Goal: Complete application form

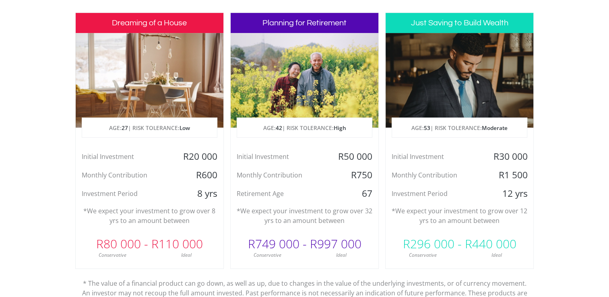
scroll to position [403, 0]
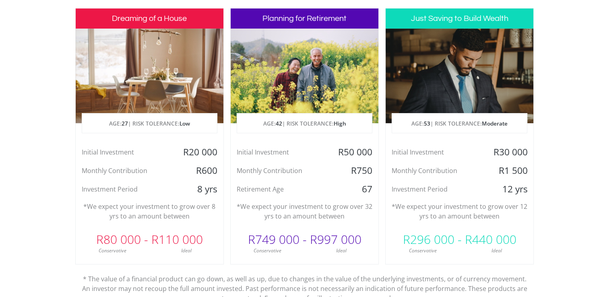
click at [430, 90] on div at bounding box center [460, 76] width 148 height 95
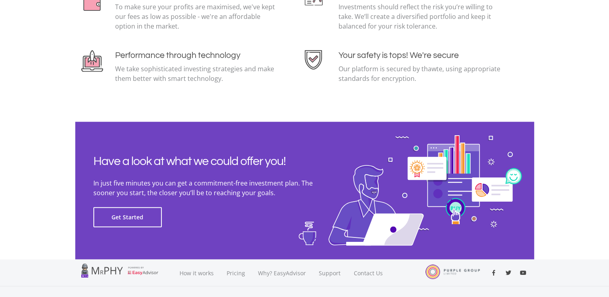
scroll to position [1821, 0]
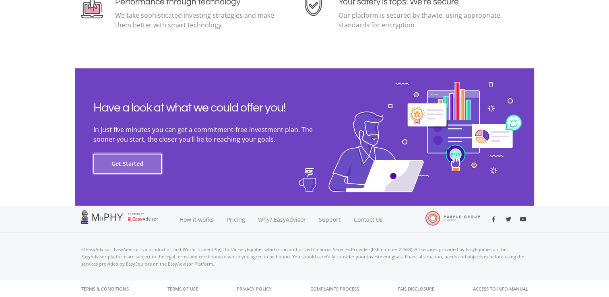
click at [124, 168] on button "Get Started" at bounding box center [127, 164] width 68 height 20
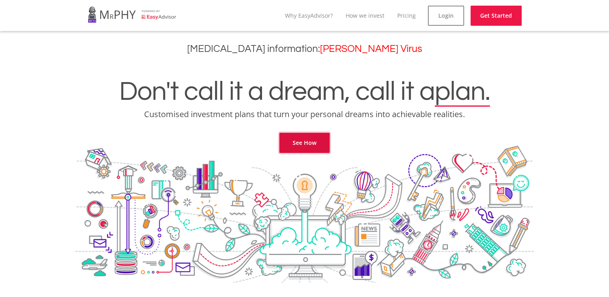
click at [310, 145] on link "See How" at bounding box center [304, 143] width 50 height 20
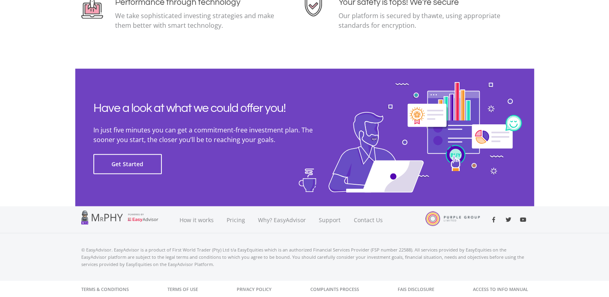
scroll to position [1821, 0]
click at [137, 170] on button "Get Started" at bounding box center [127, 164] width 68 height 20
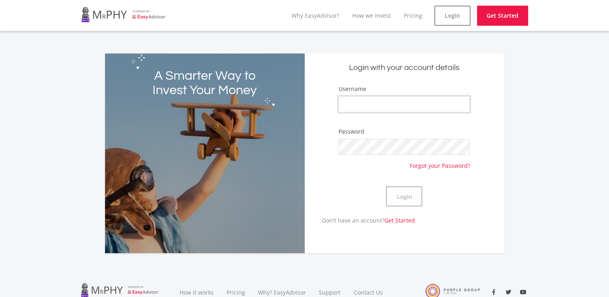
click at [423, 105] on input "Username" at bounding box center [404, 104] width 131 height 16
click at [422, 104] on input "Username" at bounding box center [404, 104] width 131 height 16
click at [480, 18] on link "Get Started" at bounding box center [502, 16] width 51 height 20
click at [375, 104] on input "Username" at bounding box center [404, 104] width 131 height 16
click at [412, 202] on button "Login" at bounding box center [404, 196] width 36 height 20
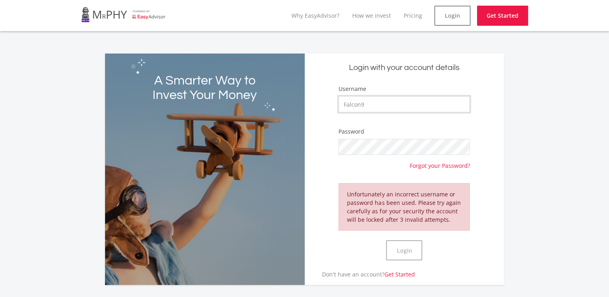
click at [428, 101] on input "Falcon9" at bounding box center [404, 104] width 131 height 16
type input "F"
click at [410, 274] on link "Get Started" at bounding box center [400, 275] width 31 height 8
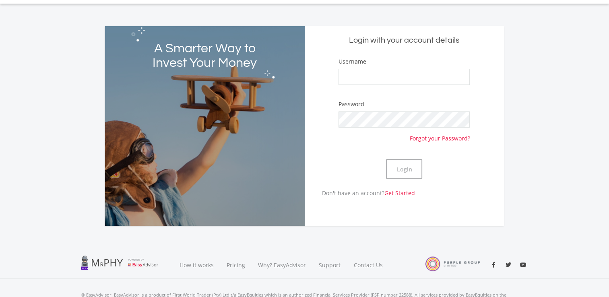
scroll to position [73, 0]
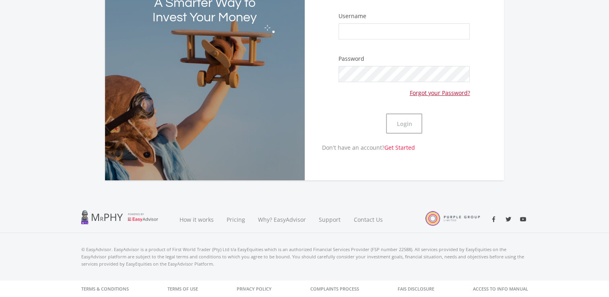
click at [451, 89] on link "Forgot your Password?" at bounding box center [440, 89] width 60 height 15
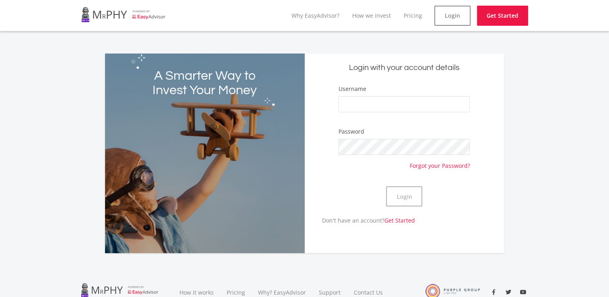
click at [399, 96] on div "Username" at bounding box center [404, 102] width 131 height 35
click at [398, 99] on input "Username" at bounding box center [404, 104] width 131 height 16
type input "Falcon9"
click at [404, 200] on button "Login" at bounding box center [404, 196] width 36 height 20
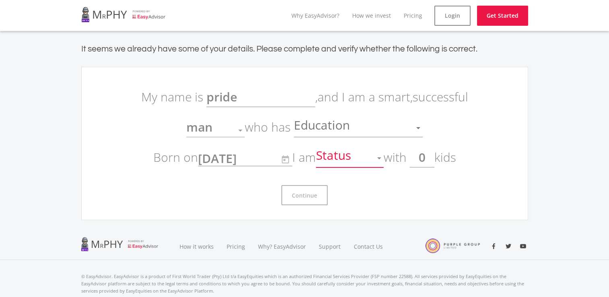
click at [372, 157] on div "Status" at bounding box center [344, 158] width 56 height 15
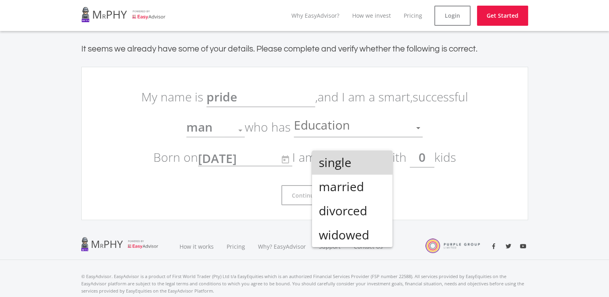
click at [373, 157] on span "single" at bounding box center [353, 163] width 68 height 24
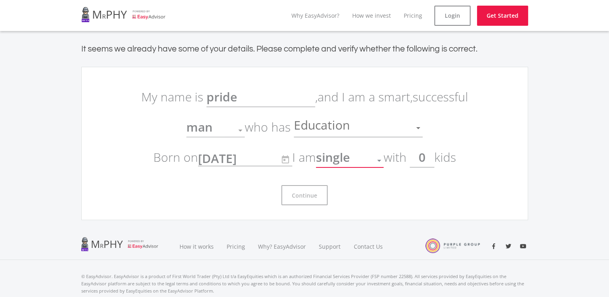
click at [369, 128] on div "Education" at bounding box center [352, 127] width 117 height 15
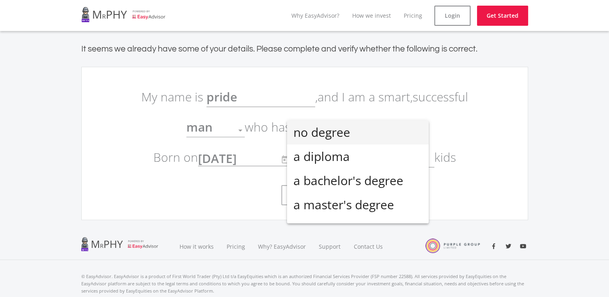
click at [366, 133] on span "no degree" at bounding box center [358, 132] width 129 height 24
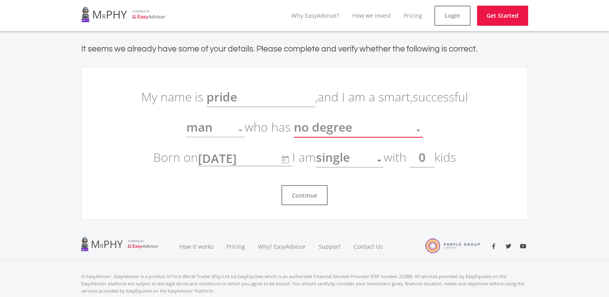
click at [367, 131] on div "no degree" at bounding box center [352, 130] width 117 height 15
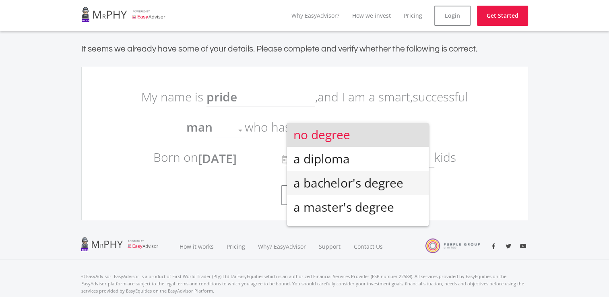
click at [366, 176] on span "a bachelor's degree" at bounding box center [358, 183] width 129 height 24
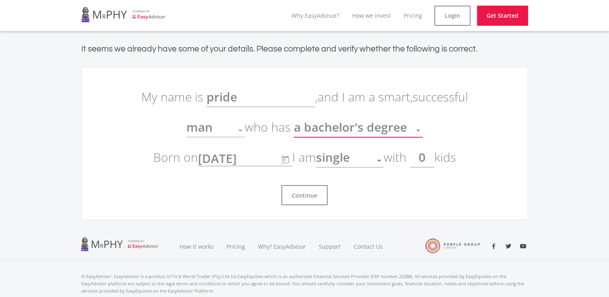
scroll to position [6, 0]
click at [314, 195] on button "Continue" at bounding box center [304, 195] width 46 height 20
click at [312, 192] on button "Continue" at bounding box center [304, 195] width 46 height 20
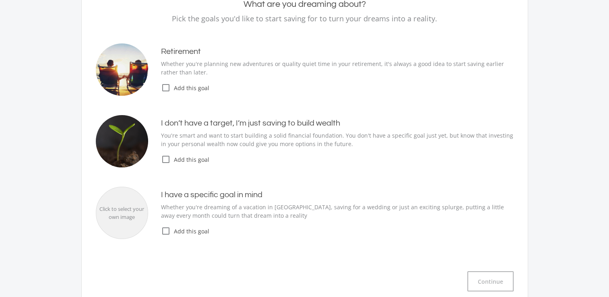
scroll to position [81, 0]
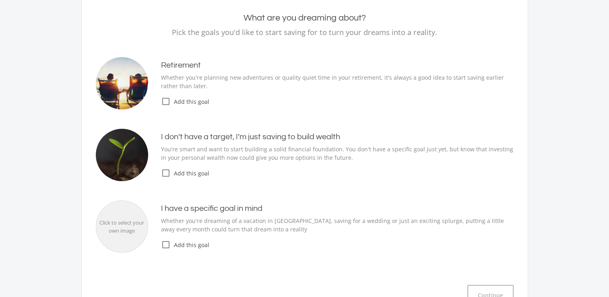
click at [194, 149] on p "You're smart and want to start building a solid financial foundation. You don't…" at bounding box center [337, 153] width 353 height 17
click at [168, 173] on icon "check_box_outline_blank" at bounding box center [166, 173] width 10 height 10
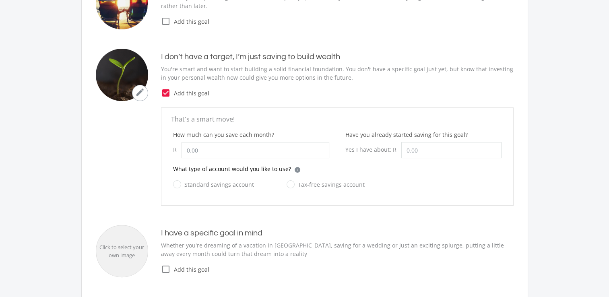
scroll to position [161, 0]
click at [234, 152] on input "How much can you save each month?" at bounding box center [256, 150] width 148 height 16
type input "1,500.00"
click at [291, 184] on label "Tax-free savings account" at bounding box center [326, 184] width 78 height 10
click at [291, 184] on input "Tax-free savings account" at bounding box center [318, 189] width 78 height 16
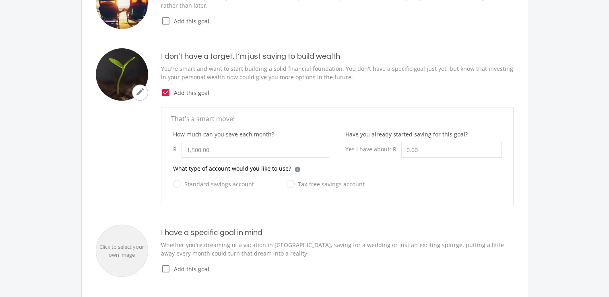
radio input "true"
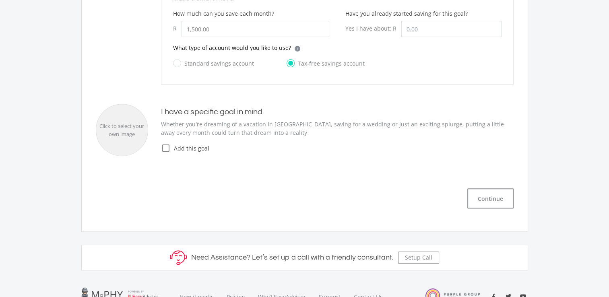
scroll to position [242, 0]
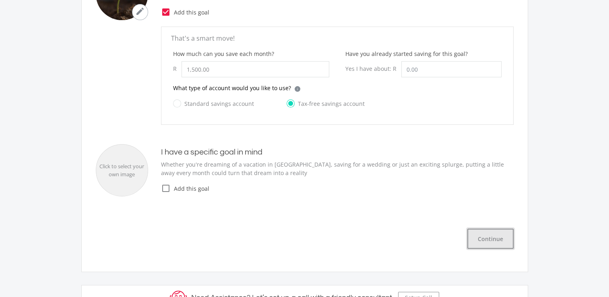
click at [475, 236] on button "Continue" at bounding box center [491, 239] width 46 height 20
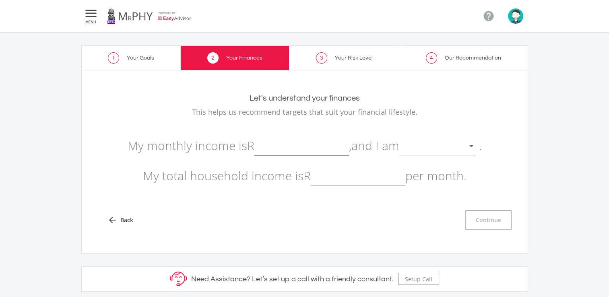
click at [290, 145] on input "text" at bounding box center [302, 146] width 95 height 20
type input "9,000.00"
click at [433, 150] on div at bounding box center [431, 146] width 64 height 15
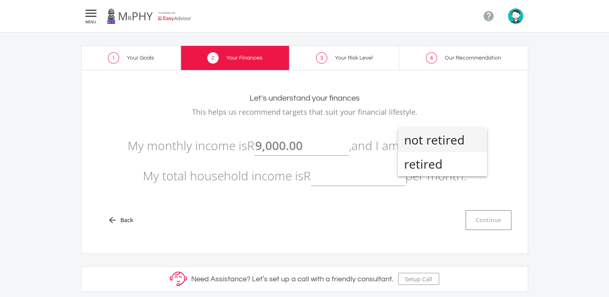
click at [433, 148] on span "not retired" at bounding box center [442, 140] width 77 height 24
click at [390, 185] on input "text" at bounding box center [358, 176] width 95 height 20
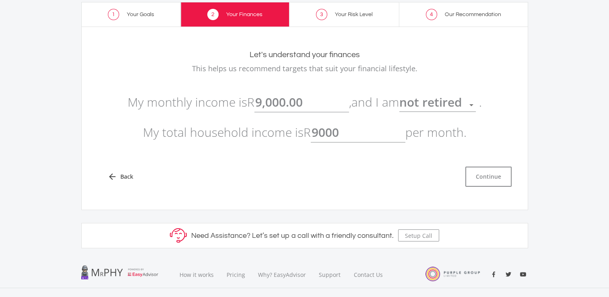
scroll to position [98, 0]
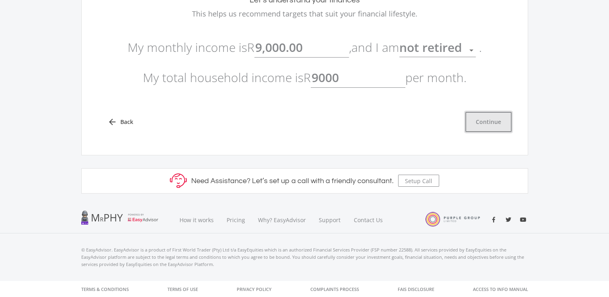
type input "9,000.00"
click at [478, 118] on button "Continue" at bounding box center [489, 122] width 46 height 20
type input "9000"
type input "9,000.00"
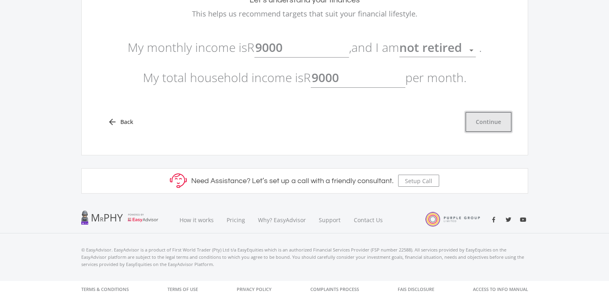
type input "9,000.00"
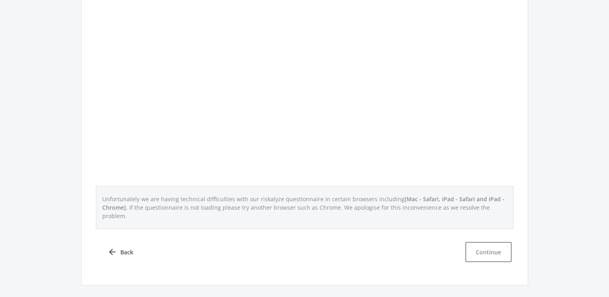
scroll to position [282, 0]
